Goal: Complete application form

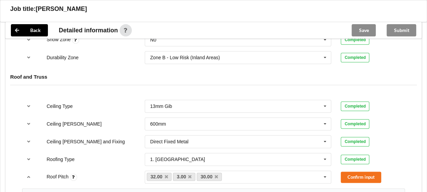
scroll to position [374, 0]
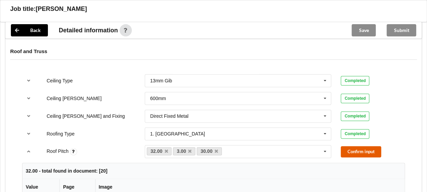
click at [350, 151] on button "Confirm input" at bounding box center [361, 151] width 40 height 11
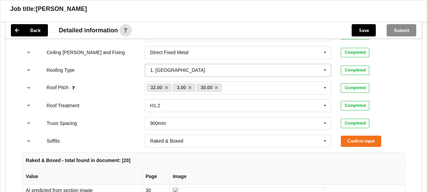
scroll to position [442, 0]
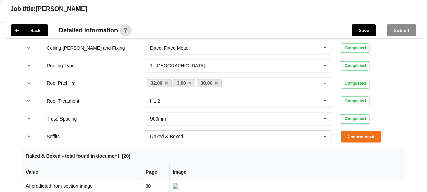
click at [329, 136] on icon at bounding box center [325, 136] width 10 height 13
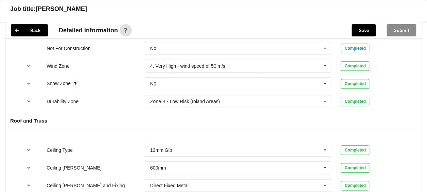
scroll to position [374, 0]
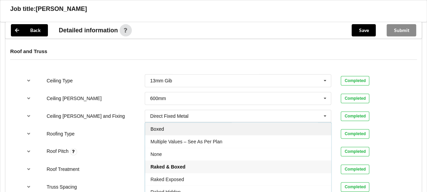
click at [183, 126] on div "Boxed" at bounding box center [238, 128] width 186 height 13
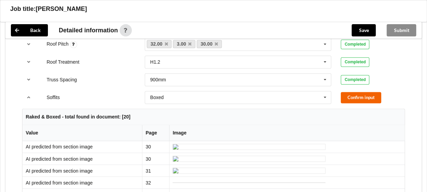
scroll to position [480, 0]
click at [357, 98] on button "Confirm input" at bounding box center [361, 97] width 40 height 11
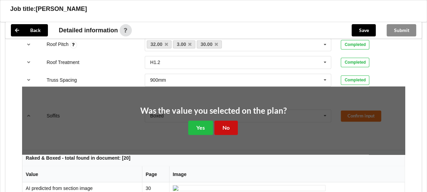
click at [223, 124] on button "No" at bounding box center [225, 127] width 23 height 14
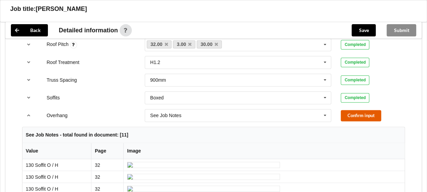
click at [346, 111] on button "Confirm input" at bounding box center [361, 115] width 40 height 11
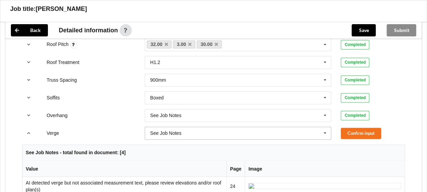
click at [325, 128] on icon at bounding box center [325, 133] width 10 height 13
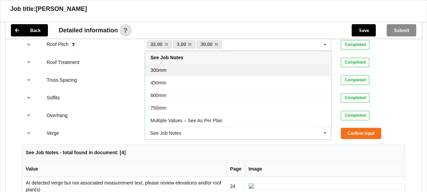
click at [198, 64] on div "300mm" at bounding box center [238, 70] width 186 height 13
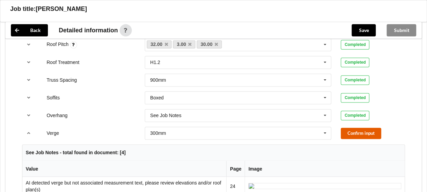
click at [346, 129] on button "Confirm input" at bounding box center [361, 132] width 40 height 11
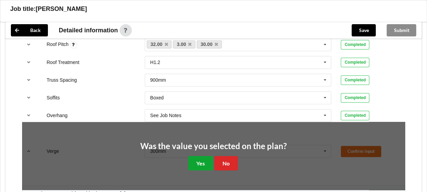
click at [201, 160] on button "Yes" at bounding box center [200, 163] width 25 height 14
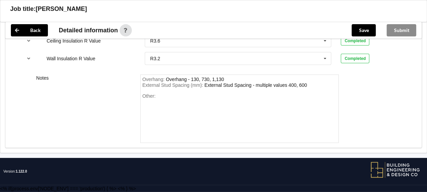
scroll to position [1150, 0]
click at [231, 80] on div "Overhang : Overhang - 130, 730, 1,130" at bounding box center [239, 79] width 195 height 6
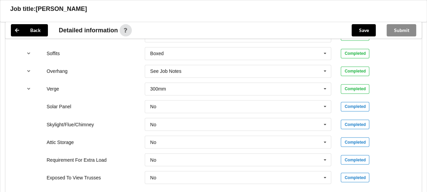
scroll to position [538, 0]
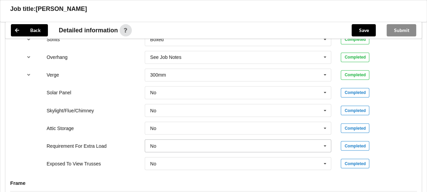
click at [320, 143] on icon at bounding box center [325, 145] width 10 height 13
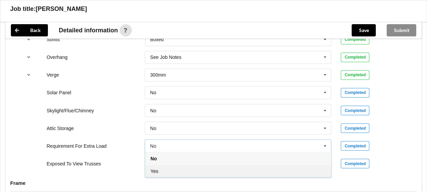
click at [232, 168] on div "Yes" at bounding box center [238, 170] width 186 height 13
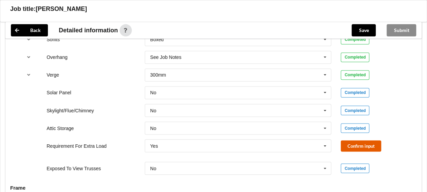
click at [346, 148] on button "Confirm input" at bounding box center [361, 145] width 40 height 11
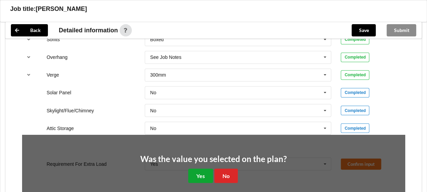
click at [206, 169] on button "Yes" at bounding box center [200, 175] width 25 height 14
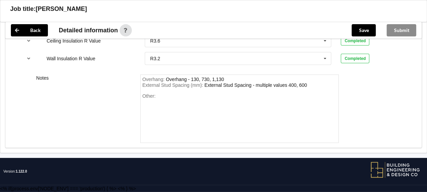
scroll to position [1150, 0]
click at [194, 96] on div "Other:" at bounding box center [239, 117] width 195 height 48
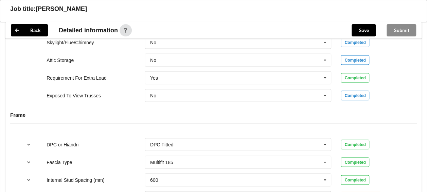
scroll to position [640, 0]
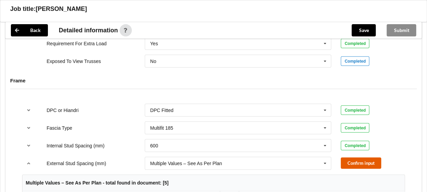
click at [351, 159] on button "Confirm input" at bounding box center [361, 162] width 40 height 11
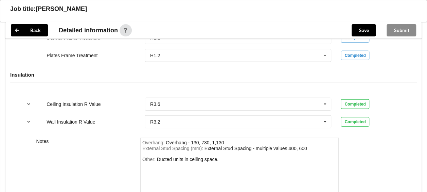
scroll to position [815, 0]
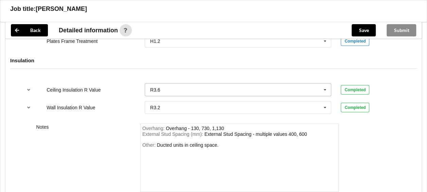
click at [283, 85] on input "text" at bounding box center [238, 90] width 186 height 12
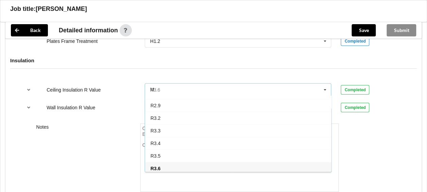
scroll to position [0, 0]
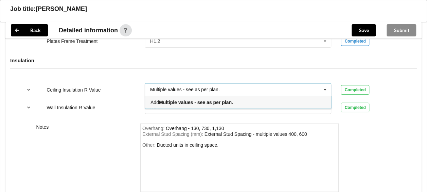
type input "Multiple values - see as per plan."
click at [245, 101] on div "Add Multiple values - see as per plan." at bounding box center [238, 102] width 186 height 13
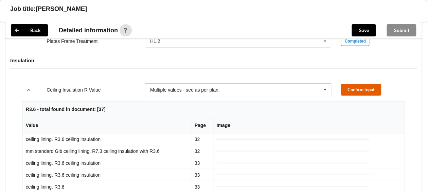
click at [341, 87] on button "Confirm input" at bounding box center [361, 89] width 40 height 11
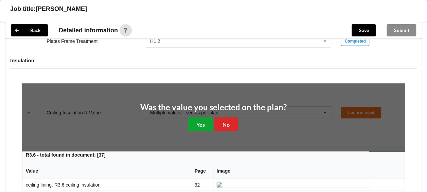
click at [204, 122] on button "Yes" at bounding box center [200, 124] width 25 height 14
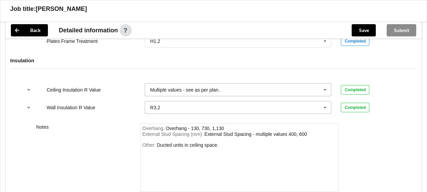
click at [230, 107] on input "text" at bounding box center [238, 107] width 186 height 12
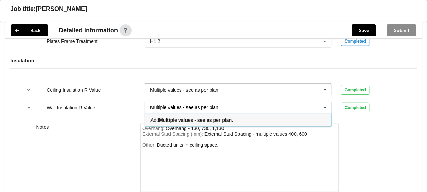
type input "Multiple values - see as per plan."
click at [226, 117] on b "Multiple values - see as per plan." at bounding box center [196, 119] width 74 height 5
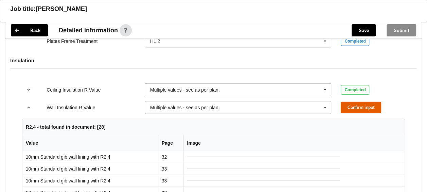
click at [357, 104] on button "Confirm input" at bounding box center [361, 107] width 40 height 11
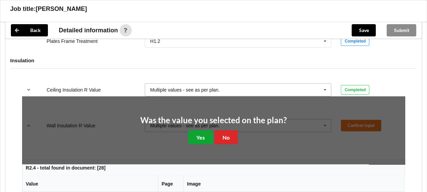
click at [202, 136] on button "Yes" at bounding box center [200, 137] width 25 height 14
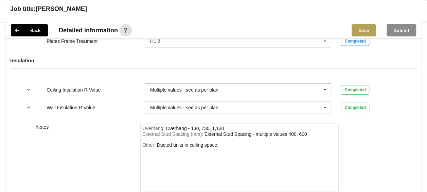
click at [360, 30] on button "Save" at bounding box center [364, 30] width 24 height 12
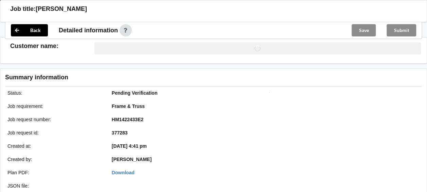
scroll to position [815, 0]
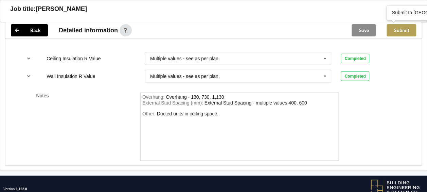
click at [407, 31] on button "Submit" at bounding box center [402, 30] width 30 height 12
